Goal: Information Seeking & Learning: Compare options

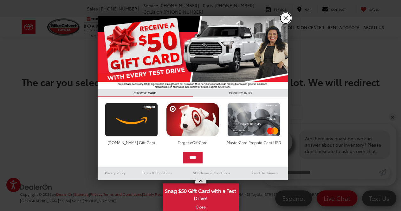
click at [286, 18] on link "X" at bounding box center [285, 18] width 11 height 11
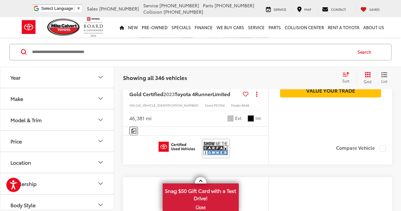
scroll to position [356, 0]
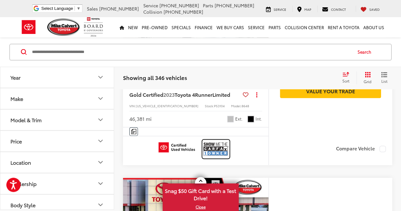
click at [217, 148] on img at bounding box center [215, 148] width 25 height 17
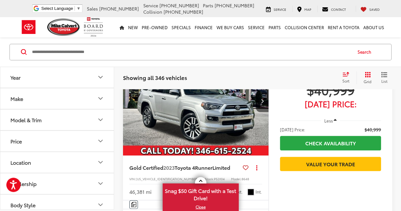
scroll to position [292, 0]
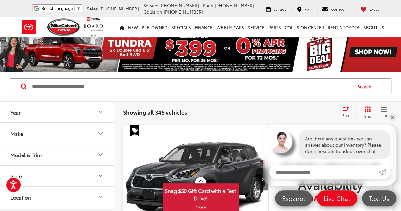
click at [39, 137] on button "Make" at bounding box center [57, 133] width 114 height 21
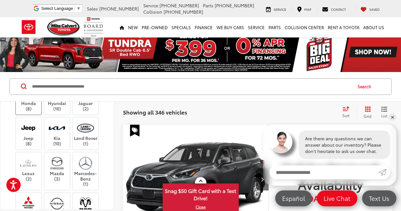
scroll to position [127, 0]
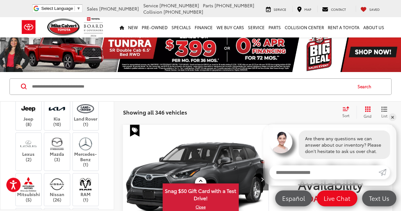
click at [31, 92] on label "Honda (8)" at bounding box center [29, 86] width 26 height 11
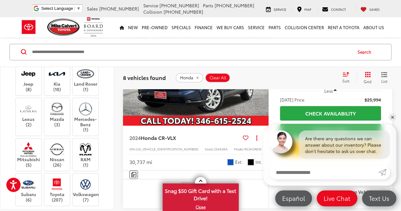
scroll to position [95, 0]
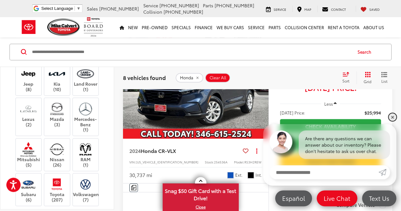
click at [390, 116] on link "✕" at bounding box center [393, 117] width 8 height 8
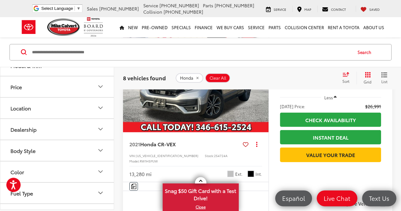
scroll to position [317, 0]
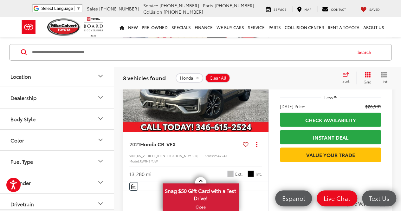
click at [35, 44] on button "Model & Trim" at bounding box center [57, 33] width 114 height 21
